Goal: Task Accomplishment & Management: Manage account settings

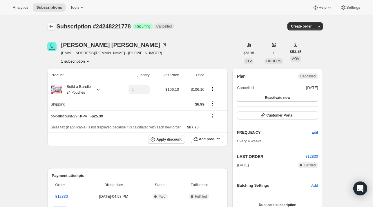
click at [50, 25] on icon "Subscriptions" at bounding box center [51, 26] width 6 height 6
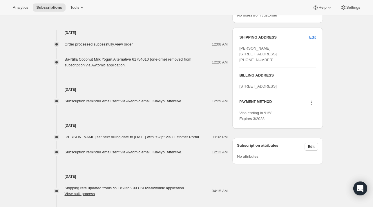
scroll to position [247, 0]
click at [337, 97] on div "Subscription #7884931154. This page is ready Subscription #7884931154 Success R…" at bounding box center [185, 25] width 370 height 515
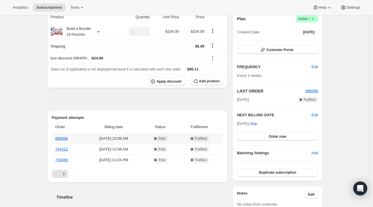
scroll to position [0, 0]
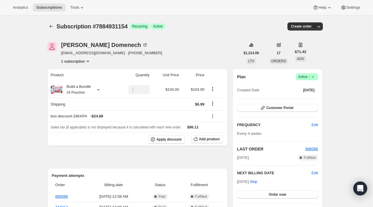
click at [169, 52] on div "[PERSON_NAME] [EMAIL_ADDRESS][DOMAIN_NAME] · [PHONE_NUMBER] 1 subscription" at bounding box center [143, 53] width 193 height 22
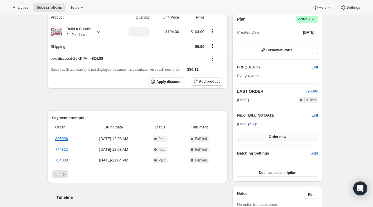
scroll to position [58, 0]
click at [313, 115] on span "Edit" at bounding box center [315, 115] width 6 height 6
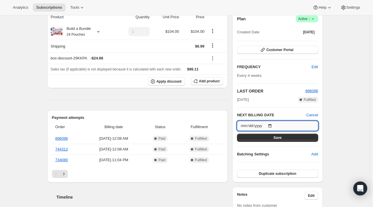
click at [274, 125] on input "[DATE]" at bounding box center [277, 126] width 81 height 10
type input "[DATE]"
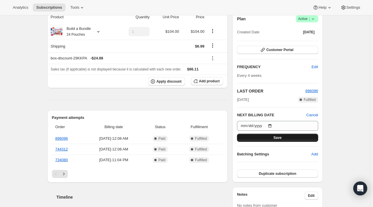
click at [280, 137] on span "Save" at bounding box center [278, 137] width 8 height 5
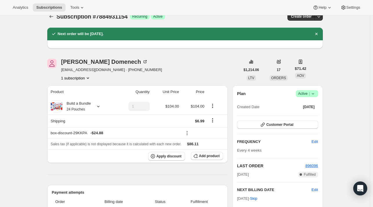
scroll to position [0, 0]
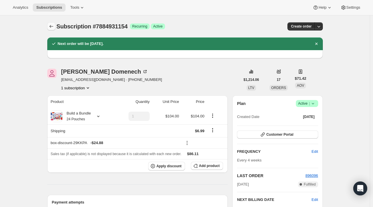
click at [52, 24] on icon "Subscriptions" at bounding box center [51, 26] width 6 height 6
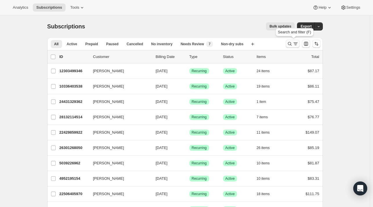
click at [292, 47] on button "Search and filter results" at bounding box center [293, 44] width 14 height 8
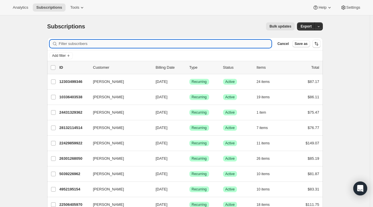
click at [89, 47] on input "Filter subscribers" at bounding box center [165, 44] width 213 height 8
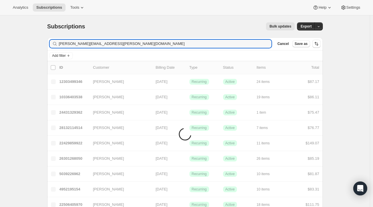
type input "[PERSON_NAME][EMAIL_ADDRESS][PERSON_NAME][DOMAIN_NAME]"
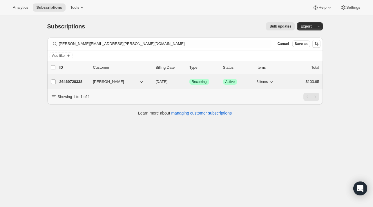
click at [75, 80] on p "26469728338" at bounding box center [73, 82] width 29 height 6
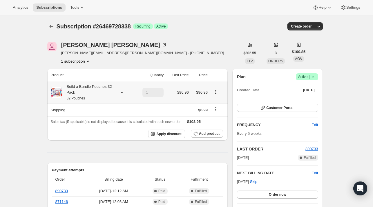
click at [123, 92] on icon at bounding box center [122, 93] width 6 height 6
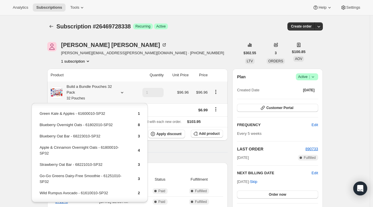
scroll to position [27, 0]
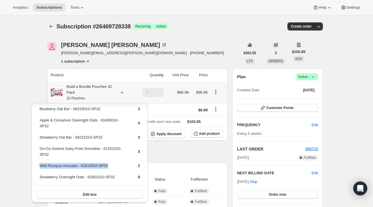
drag, startPoint x: 111, startPoint y: 165, endPoint x: 41, endPoint y: 166, distance: 70.8
click at [41, 166] on td "Wild Rumpus Avocado - 61610010-SP32" at bounding box center [83, 168] width 89 height 11
copy td "Wild Rumpus Avocado - 61610010-SP32"
click at [212, 132] on span "Add product" at bounding box center [209, 133] width 21 height 5
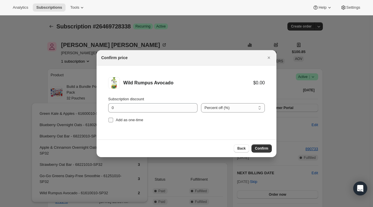
click at [128, 122] on span "Add as one-time" at bounding box center [130, 120] width 28 height 6
click at [113, 122] on input "Add as one-time" at bounding box center [110, 120] width 5 height 5
checkbox input "true"
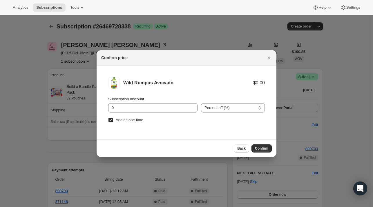
click at [260, 146] on button "Confirm" at bounding box center [261, 148] width 20 height 8
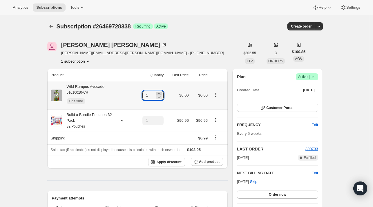
click at [161, 93] on icon at bounding box center [159, 94] width 6 height 6
click at [160, 93] on icon at bounding box center [159, 94] width 6 height 6
type input "4"
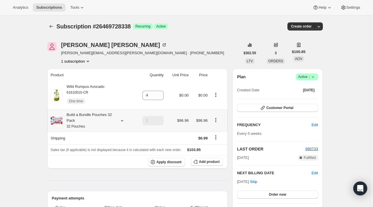
click at [120, 122] on div at bounding box center [121, 121] width 8 height 6
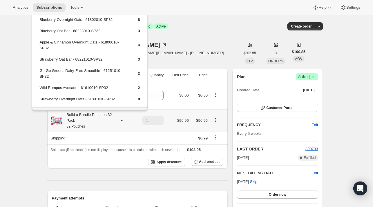
scroll to position [0, 0]
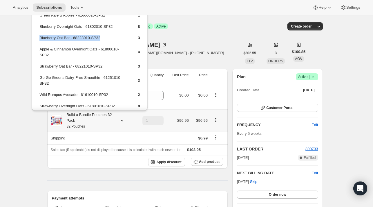
drag, startPoint x: 107, startPoint y: 39, endPoint x: 39, endPoint y: 39, distance: 68.2
click at [39, 39] on td "Blueberry Oat Bar - 68223010-SP32" at bounding box center [83, 40] width 89 height 11
copy td "Blueberry Oat Bar - 68223010-SP32"
click at [202, 160] on span "Add product" at bounding box center [209, 162] width 21 height 5
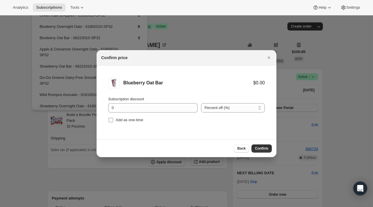
click at [136, 120] on span "Add as one-time" at bounding box center [130, 120] width 28 height 4
click at [113, 120] on input "Add as one-time" at bounding box center [110, 120] width 5 height 5
checkbox input "true"
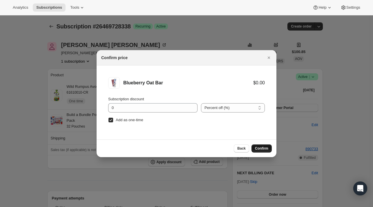
click at [270, 145] on button "Confirm" at bounding box center [261, 148] width 20 height 8
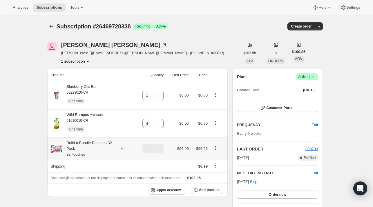
click at [123, 149] on icon at bounding box center [122, 149] width 6 height 6
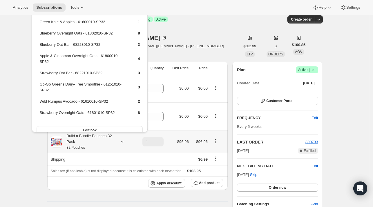
scroll to position [29, 0]
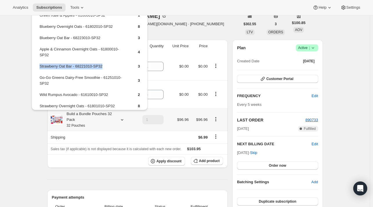
drag, startPoint x: 111, startPoint y: 66, endPoint x: 39, endPoint y: 66, distance: 72.5
click at [39, 66] on td "Strawberry Oat Bar - 68221010-SP32" at bounding box center [83, 68] width 89 height 11
copy td "Strawberry Oat Bar - 68221010-SP32"
click at [220, 160] on span "Add product" at bounding box center [209, 161] width 21 height 5
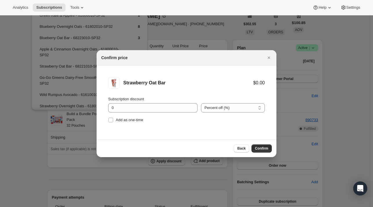
drag, startPoint x: 115, startPoint y: 120, endPoint x: 190, endPoint y: 131, distance: 75.4
click at [121, 120] on span "Add as one-time" at bounding box center [130, 120] width 28 height 4
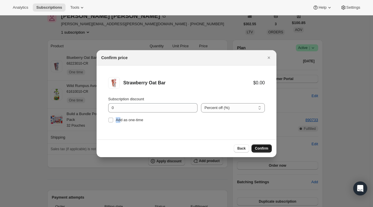
click at [260, 149] on span "Confirm" at bounding box center [261, 148] width 13 height 5
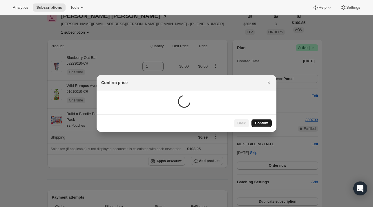
scroll to position [29, 0]
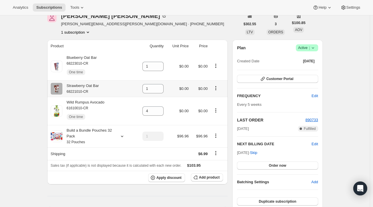
click at [218, 90] on icon "Product actions" at bounding box center [216, 88] width 6 height 6
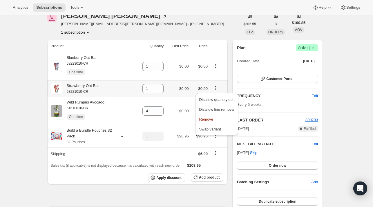
click at [214, 121] on span "Remove" at bounding box center [216, 120] width 35 height 6
type input "0"
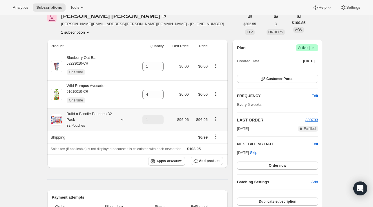
click at [123, 119] on icon at bounding box center [122, 120] width 6 height 6
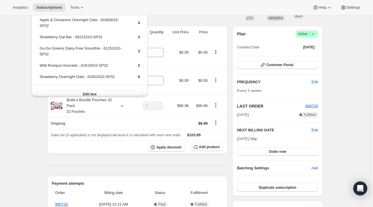
scroll to position [0, 0]
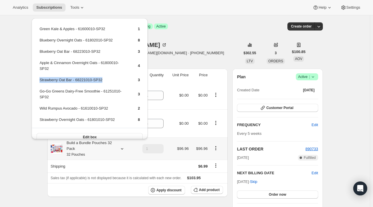
drag, startPoint x: 86, startPoint y: 75, endPoint x: 39, endPoint y: 73, distance: 46.7
click at [39, 77] on td "Strawberry Oat Bar - 68221010-SP32" at bounding box center [83, 82] width 89 height 11
copy td "Strawberry Oat Bar - 68221010-SP32"
click at [204, 191] on span "Add product" at bounding box center [209, 190] width 21 height 5
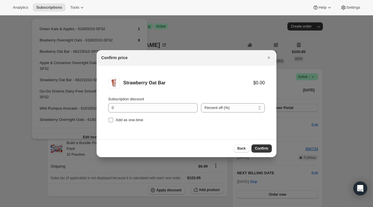
click at [137, 119] on span "Add as one-time" at bounding box center [130, 120] width 28 height 4
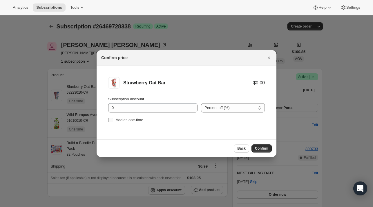
click at [122, 120] on span "Add as one-time" at bounding box center [130, 120] width 28 height 4
click at [109, 121] on input "Add as one-time" at bounding box center [110, 120] width 5 height 5
checkbox input "true"
click at [258, 149] on span "Confirm" at bounding box center [261, 148] width 13 height 5
